Goal: Task Accomplishment & Management: Manage account settings

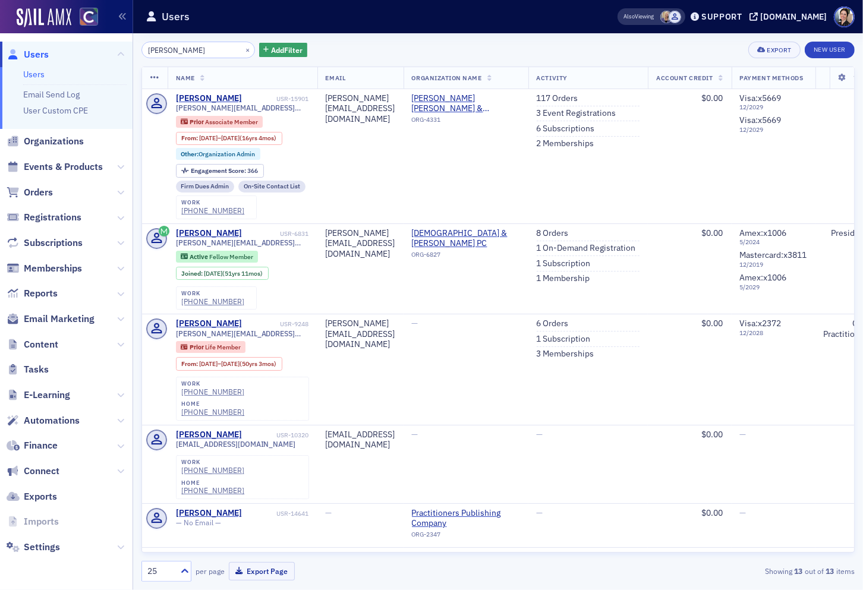
click at [45, 56] on span "Users" at bounding box center [36, 54] width 25 height 13
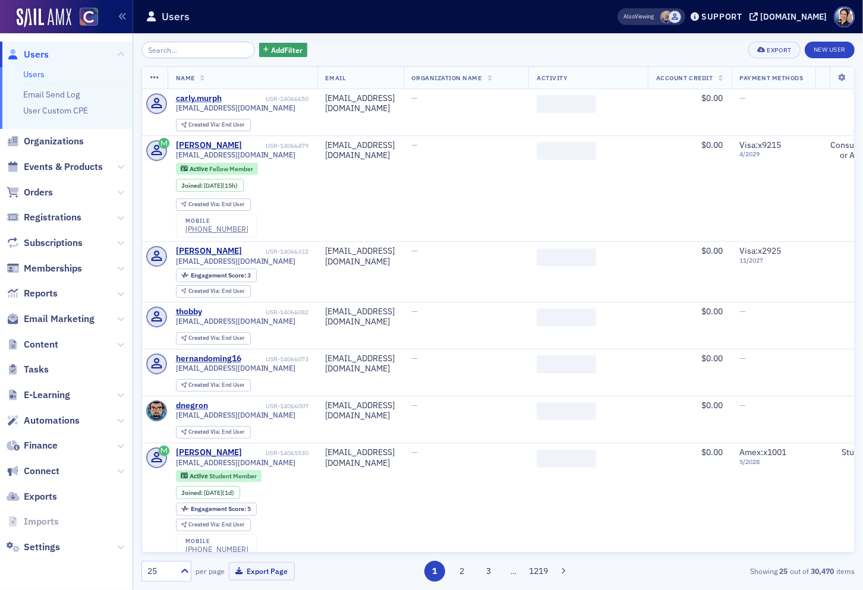
click at [212, 49] on input "search" at bounding box center [197, 50] width 113 height 17
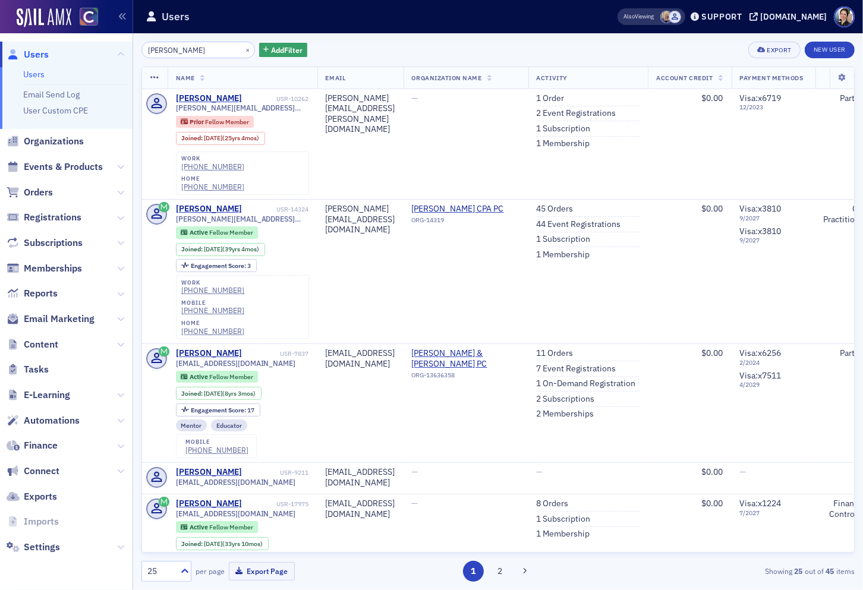
type input "Theresa McDowell"
drag, startPoint x: 237, startPoint y: 49, endPoint x: 215, endPoint y: 50, distance: 22.6
click at [242, 49] on button "×" at bounding box center [247, 49] width 11 height 11
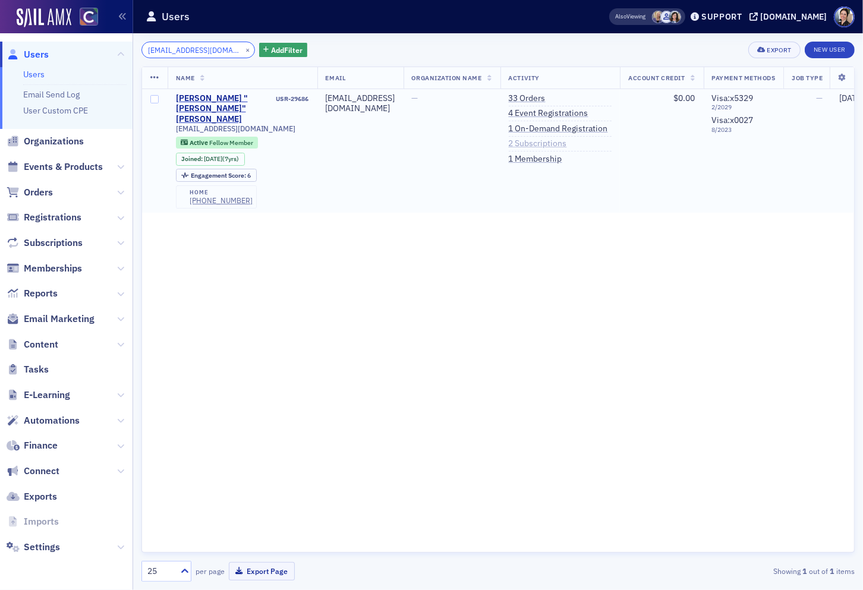
type input "mwpagano@gmail.com"
click at [553, 145] on link "2 Subscriptions" at bounding box center [538, 143] width 58 height 11
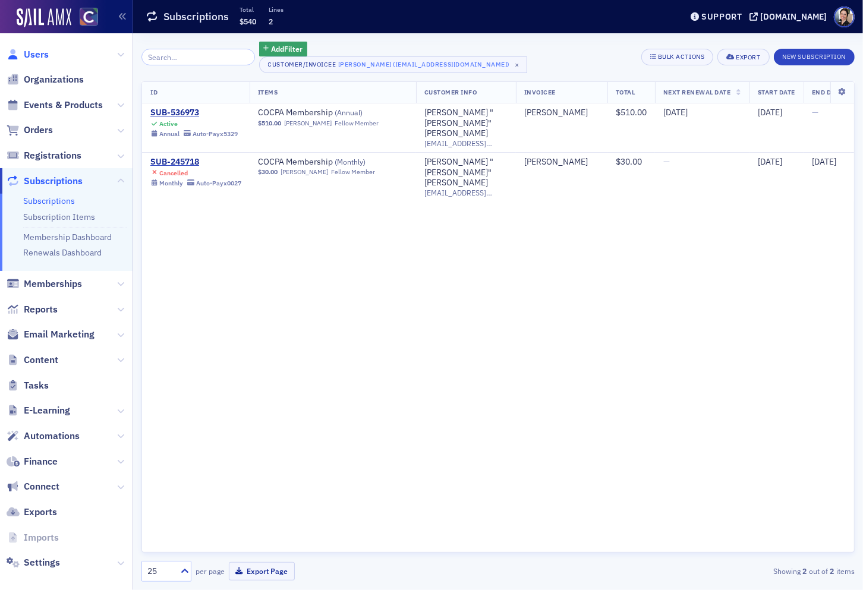
click at [36, 54] on span "Users" at bounding box center [36, 54] width 25 height 13
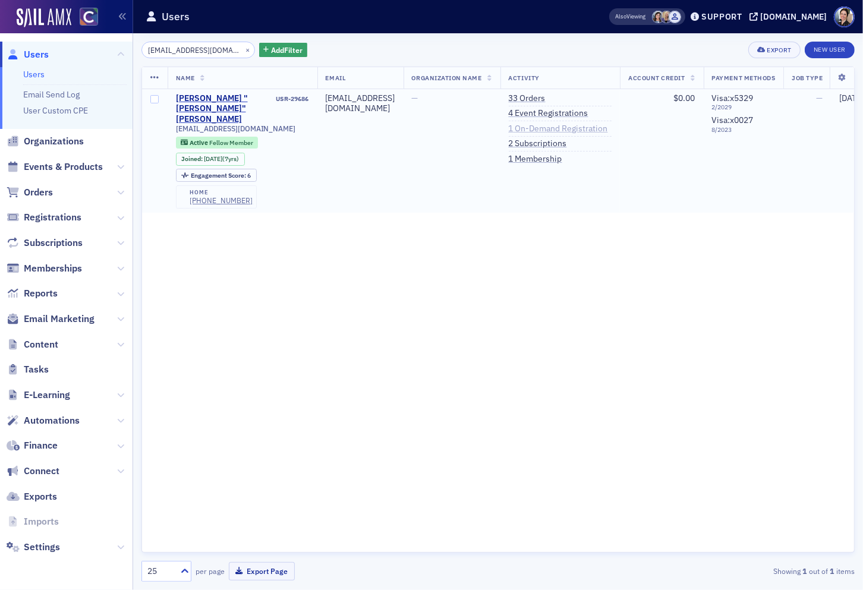
click at [569, 131] on link "1 On-Demand Registration" at bounding box center [558, 129] width 99 height 11
drag, startPoint x: 556, startPoint y: 99, endPoint x: 427, endPoint y: 98, distance: 128.9
click at [545, 99] on link "33 Orders" at bounding box center [527, 98] width 37 height 11
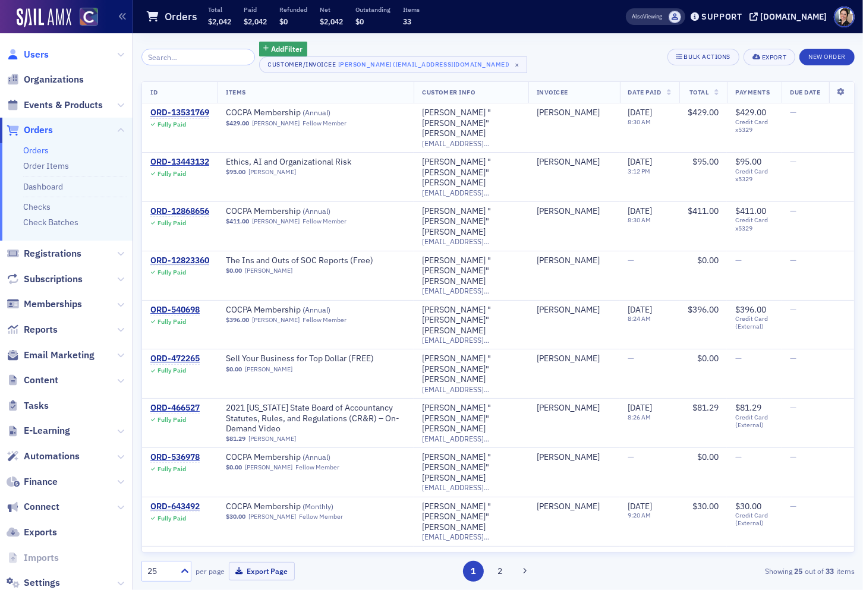
click at [42, 54] on span "Users" at bounding box center [36, 54] width 25 height 13
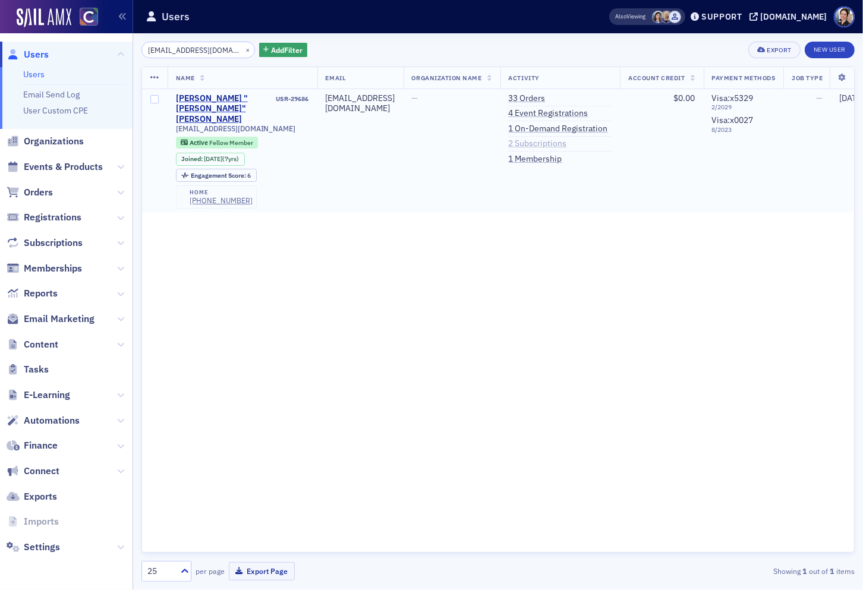
click at [567, 144] on link "2 Subscriptions" at bounding box center [538, 143] width 58 height 11
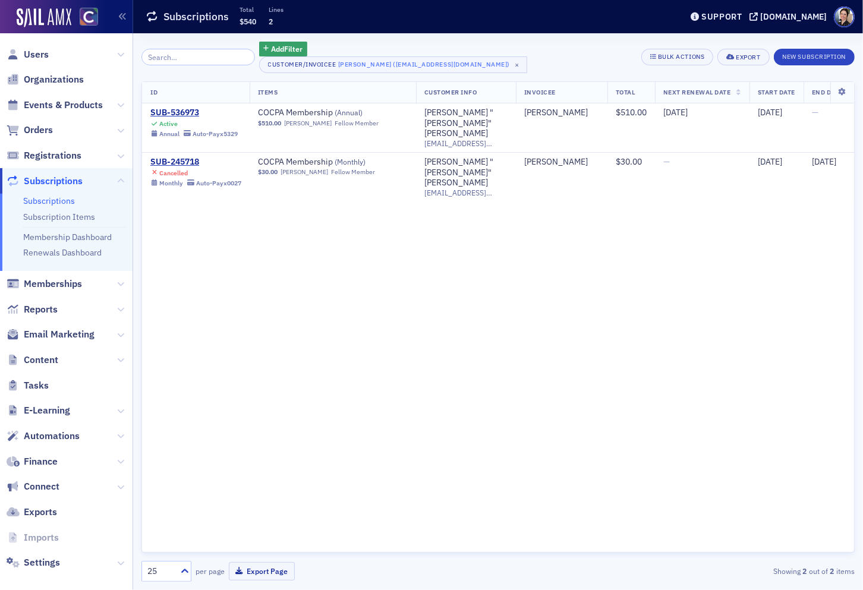
drag, startPoint x: 39, startPoint y: 51, endPoint x: 210, endPoint y: 84, distance: 174.3
click at [39, 51] on span "Users" at bounding box center [36, 54] width 25 height 13
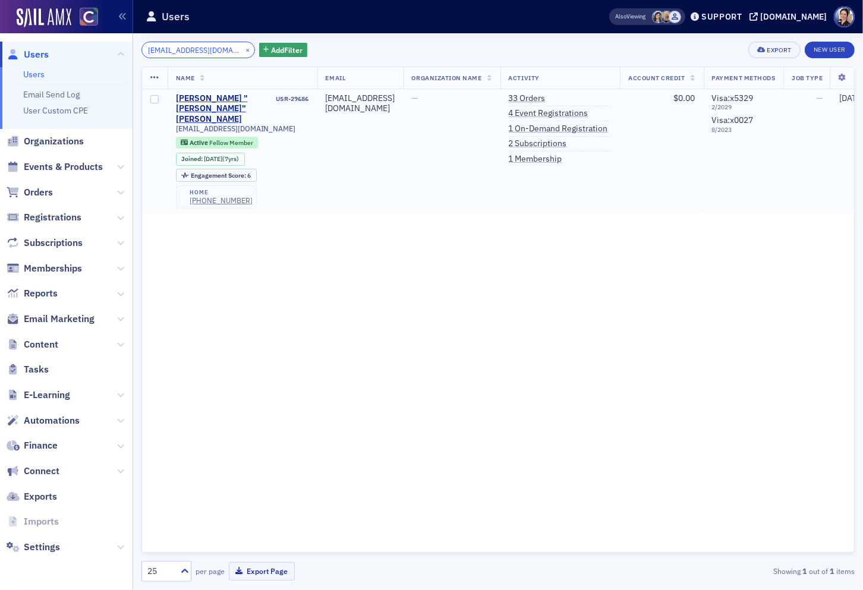
scroll to position [0, 1]
click at [560, 146] on link "2 Subscriptions" at bounding box center [537, 143] width 58 height 11
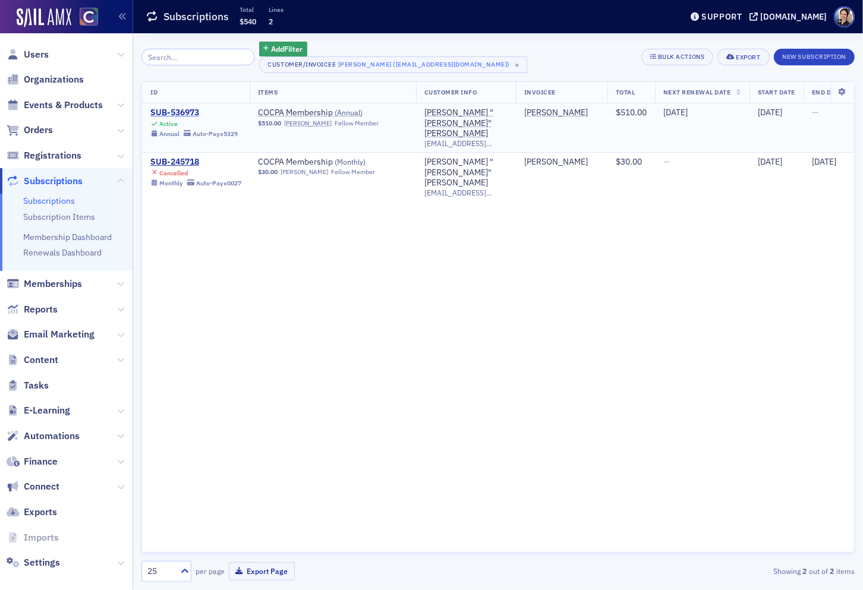
click at [171, 112] on div "SUB-536973" at bounding box center [193, 113] width 87 height 11
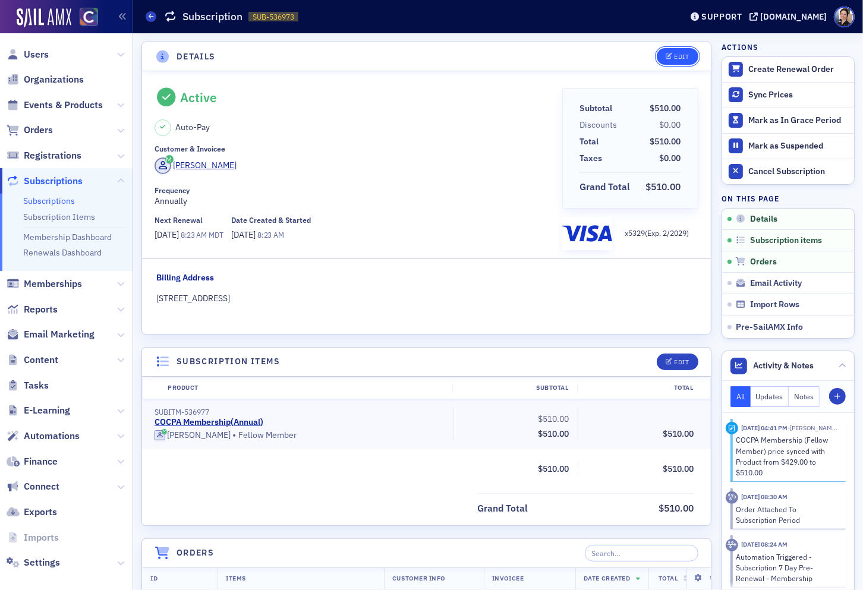
click at [683, 55] on div "Edit" at bounding box center [681, 56] width 15 height 7
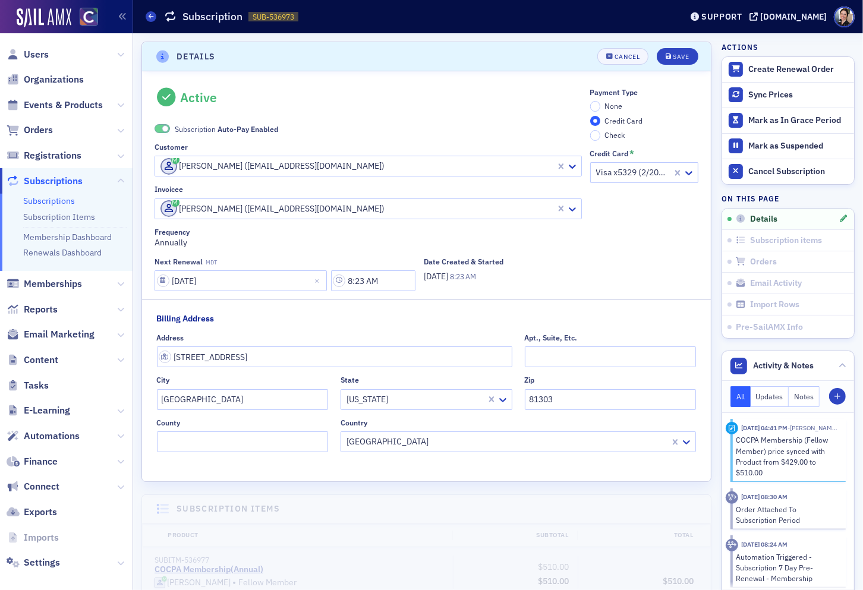
scroll to position [2, 0]
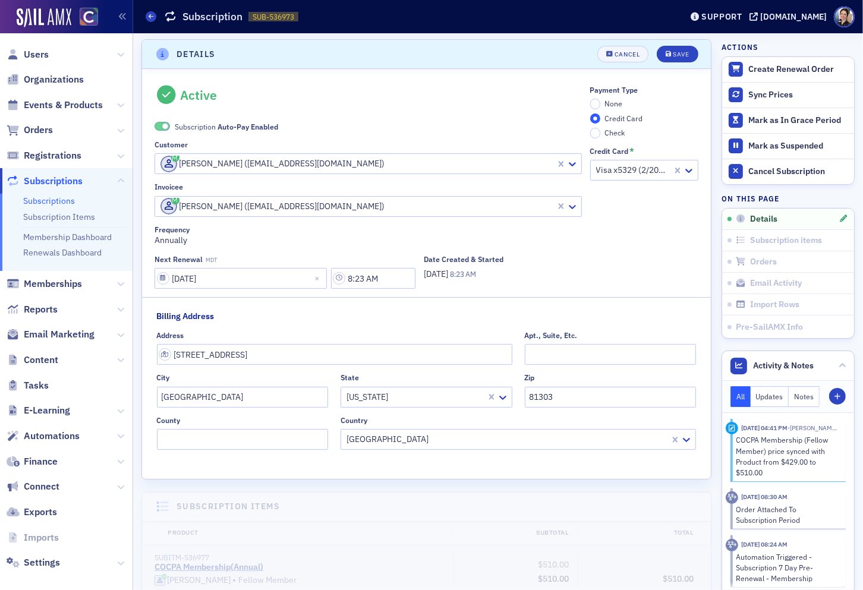
click at [160, 127] on span at bounding box center [161, 126] width 15 height 9
drag, startPoint x: 598, startPoint y: 103, endPoint x: 608, endPoint y: 97, distance: 12.2
click at [598, 103] on input "None" at bounding box center [595, 104] width 11 height 11
click at [679, 56] on div "Save" at bounding box center [681, 54] width 16 height 7
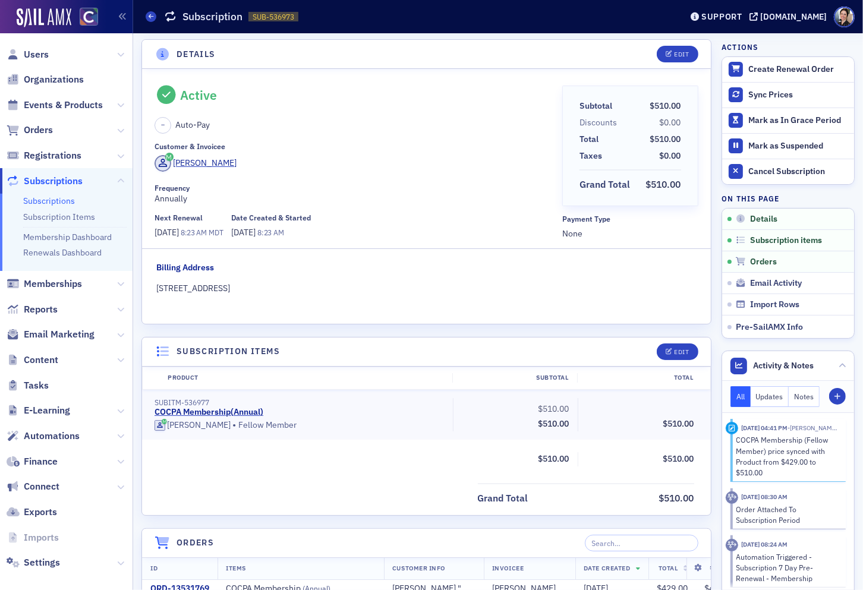
click at [43, 52] on span "Users" at bounding box center [36, 54] width 25 height 13
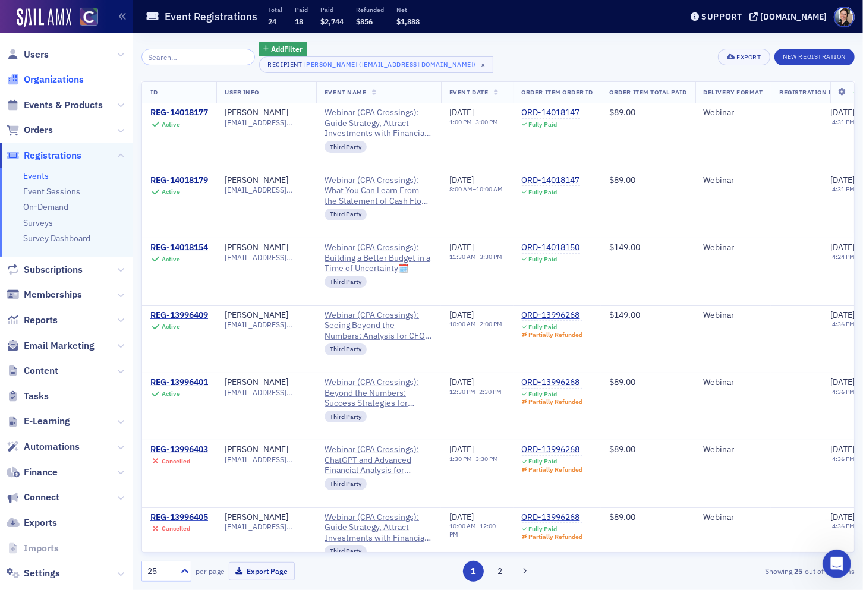
scroll to position [182, 0]
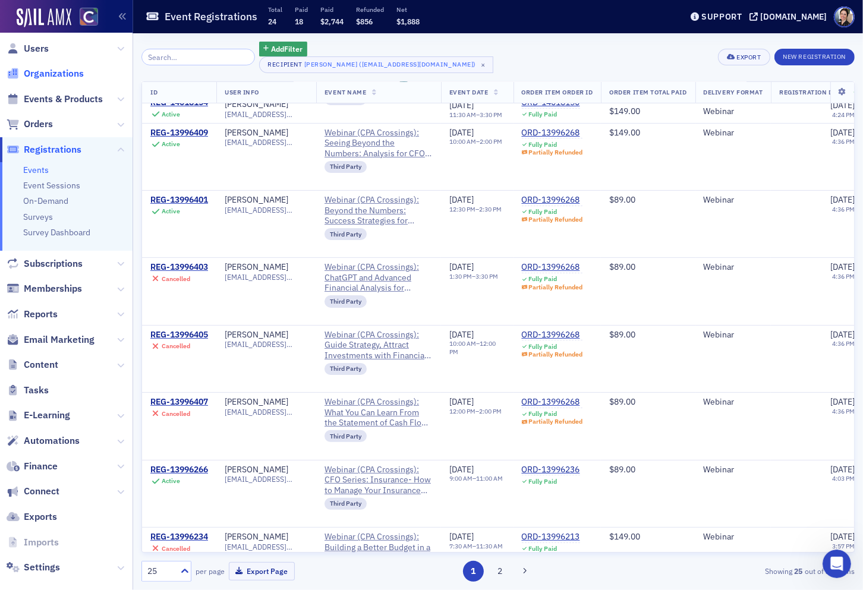
click at [67, 71] on span "Organizations" at bounding box center [54, 73] width 60 height 13
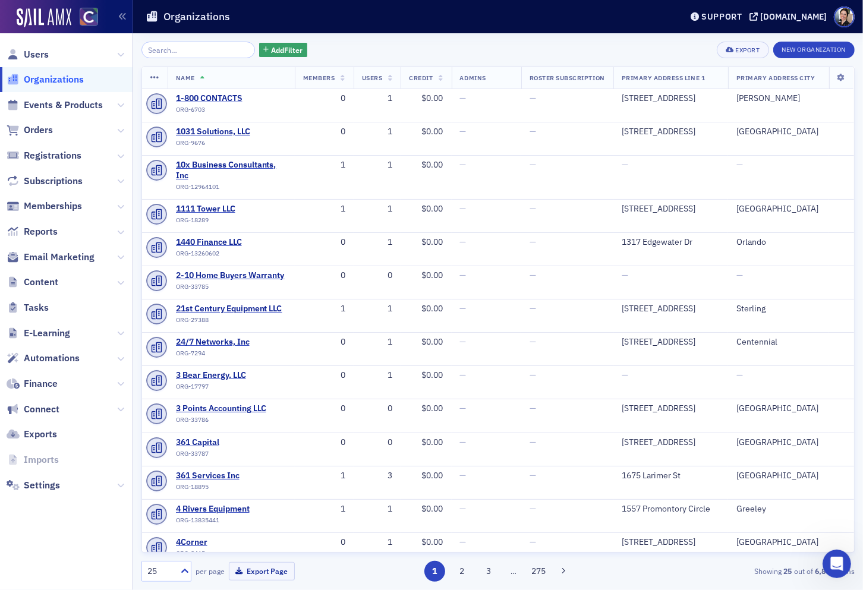
click at [191, 51] on input "search" at bounding box center [197, 50] width 113 height 17
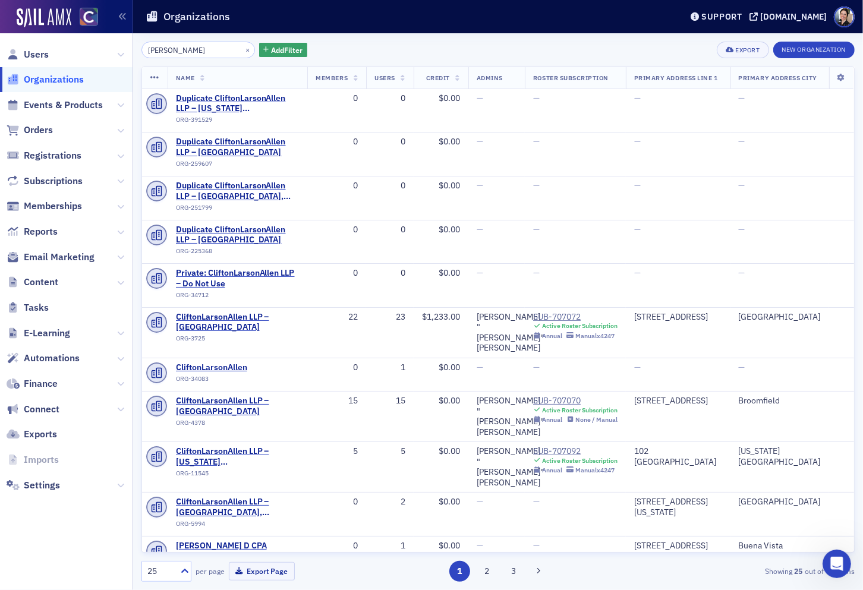
type input "[PERSON_NAME]"
drag, startPoint x: 193, startPoint y: 53, endPoint x: 66, endPoint y: 82, distance: 129.9
click at [96, 42] on div "Users Organizations Events & Products Orders Registrations Subscriptions Member…" at bounding box center [431, 295] width 863 height 590
click at [61, 105] on span "Events & Products" at bounding box center [63, 105] width 79 height 13
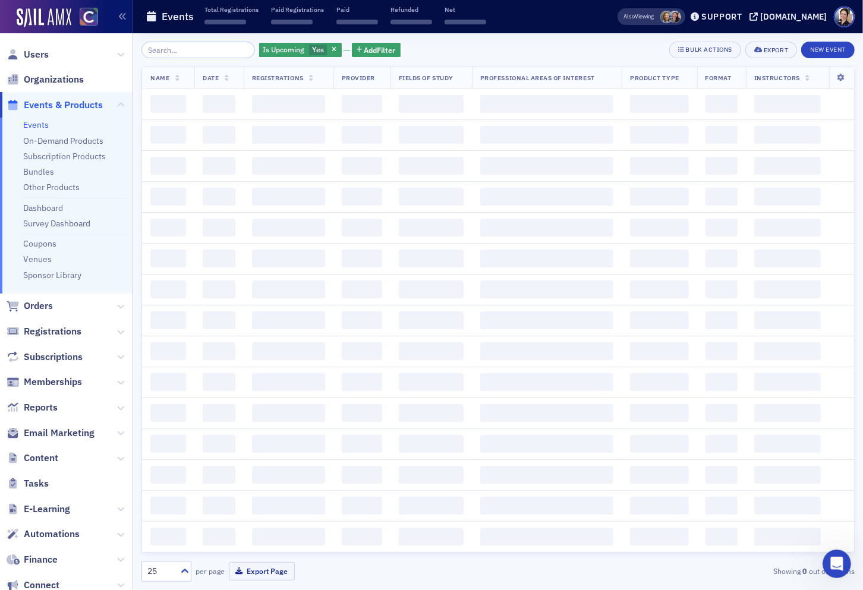
click at [184, 50] on input "search" at bounding box center [197, 50] width 113 height 17
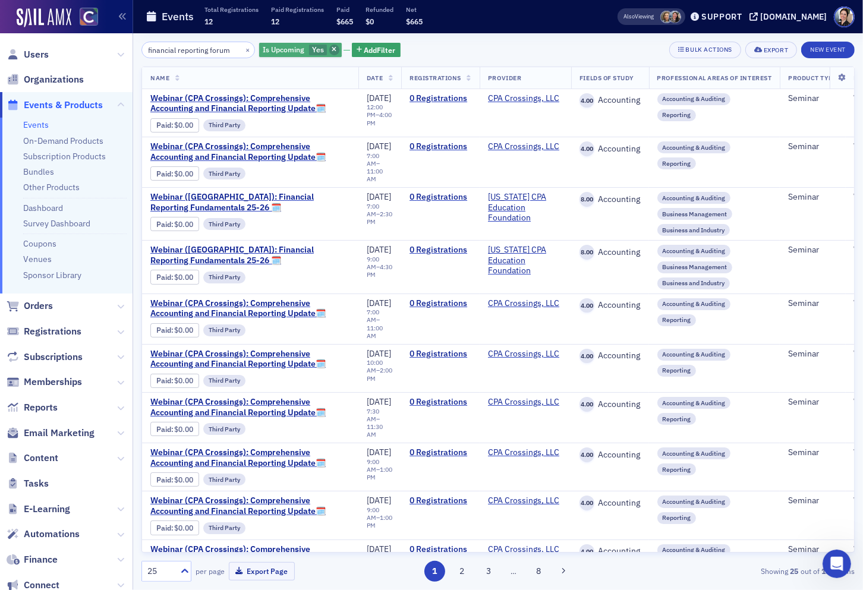
type input "financial reporting forum"
drag, startPoint x: 326, startPoint y: 51, endPoint x: 309, endPoint y: 58, distance: 18.9
click at [329, 51] on span "button" at bounding box center [334, 50] width 11 height 11
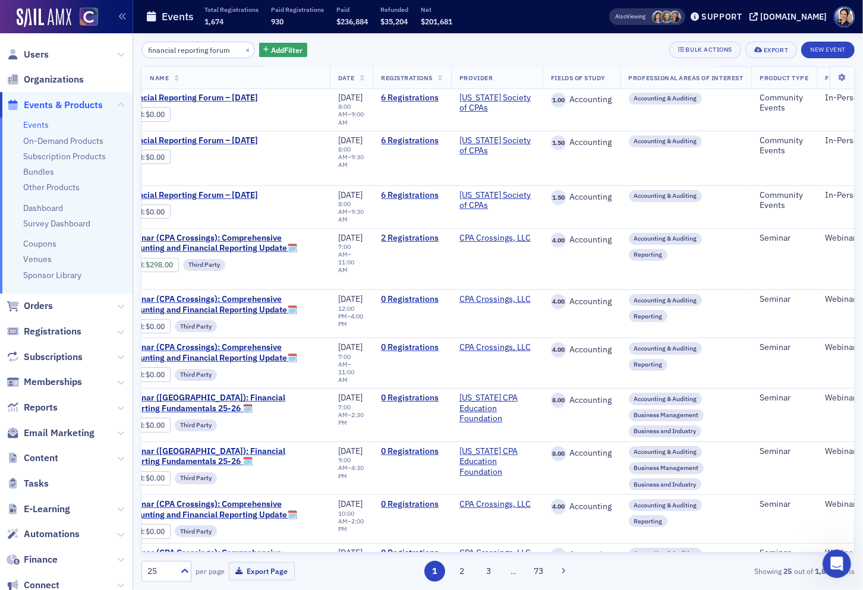
scroll to position [1, 29]
